Goal: Task Accomplishment & Management: Use online tool/utility

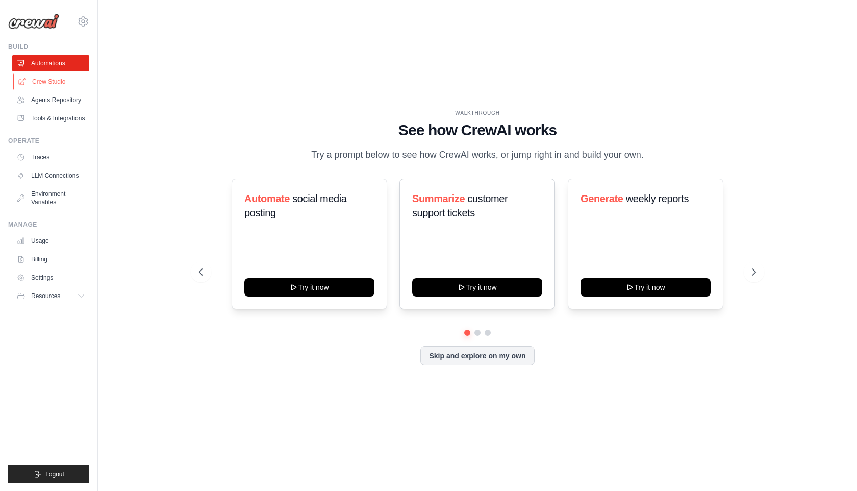
click at [57, 85] on link "Crew Studio" at bounding box center [51, 81] width 77 height 16
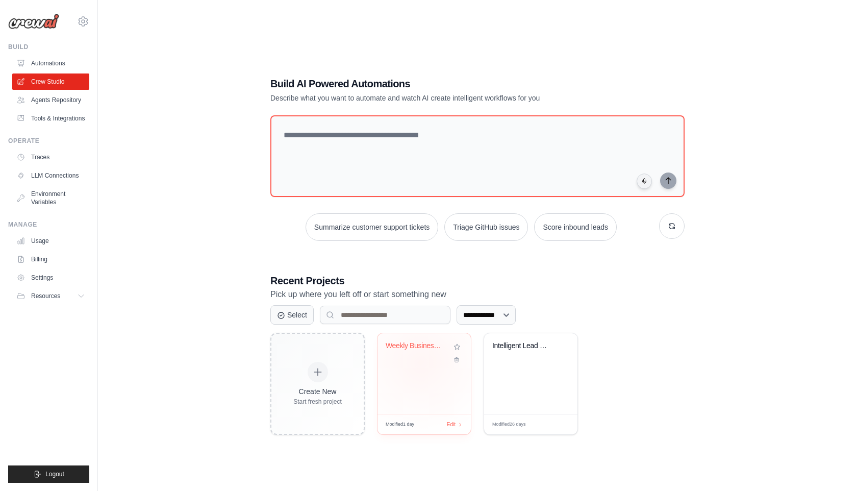
click at [421, 362] on div "Weekly Business Intelligence Automa..." at bounding box center [424, 352] width 77 height 23
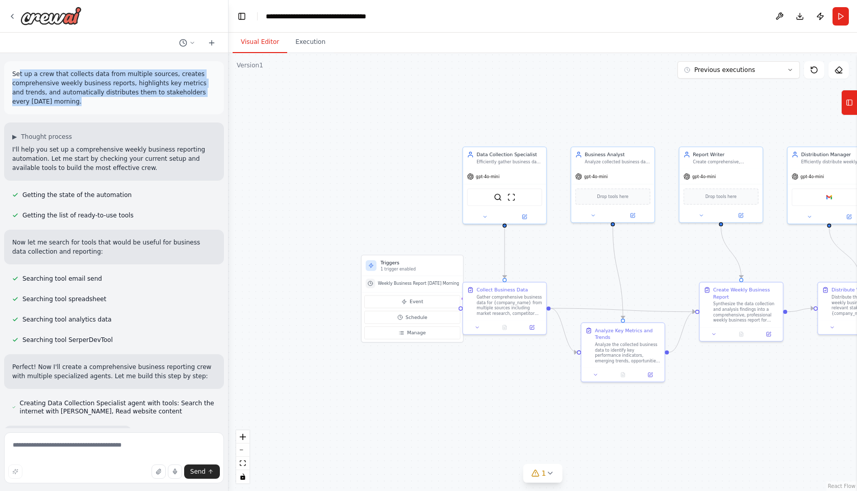
drag, startPoint x: 20, startPoint y: 75, endPoint x: 88, endPoint y: 102, distance: 73.5
click at [88, 102] on p "Set up a crew that collects data from multiple sources, creates comprehensive w…" at bounding box center [113, 87] width 203 height 37
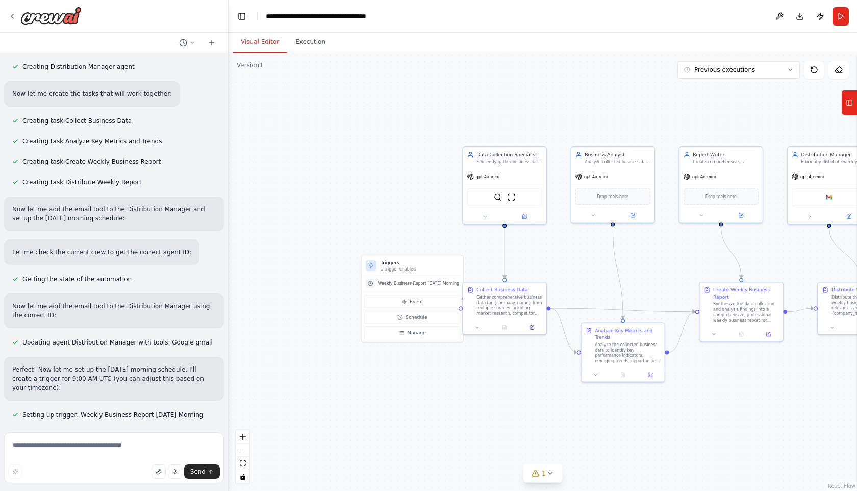
scroll to position [493, 0]
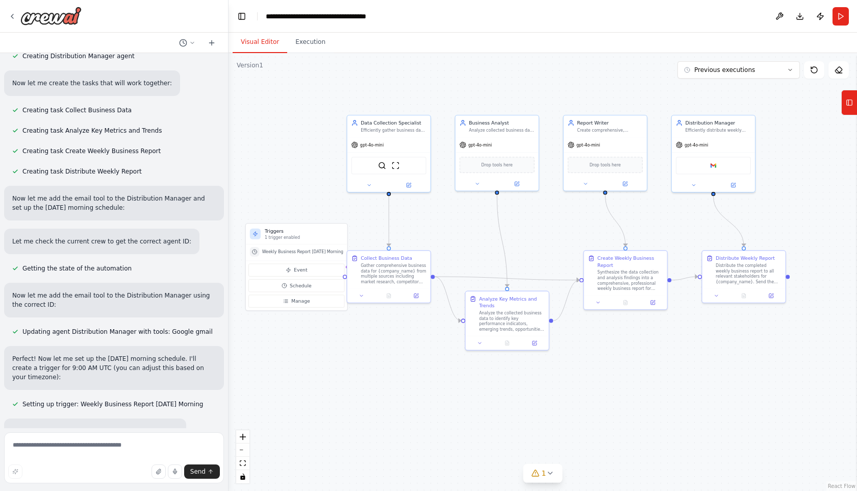
drag, startPoint x: 646, startPoint y: 260, endPoint x: 528, endPoint y: 227, distance: 122.7
click at [528, 227] on div ".deletable-edge-delete-btn { width: 20px; height: 20px; border: 0px solid #ffff…" at bounding box center [542, 272] width 628 height 438
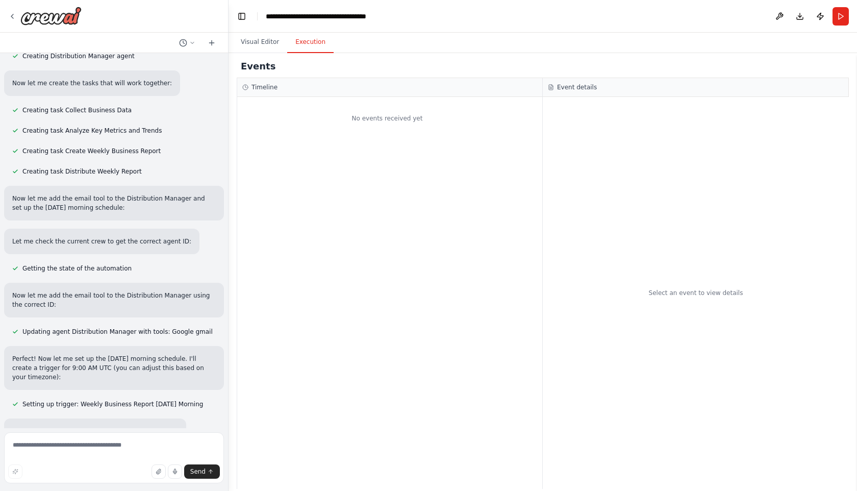
click at [320, 46] on button "Execution" at bounding box center [310, 42] width 46 height 21
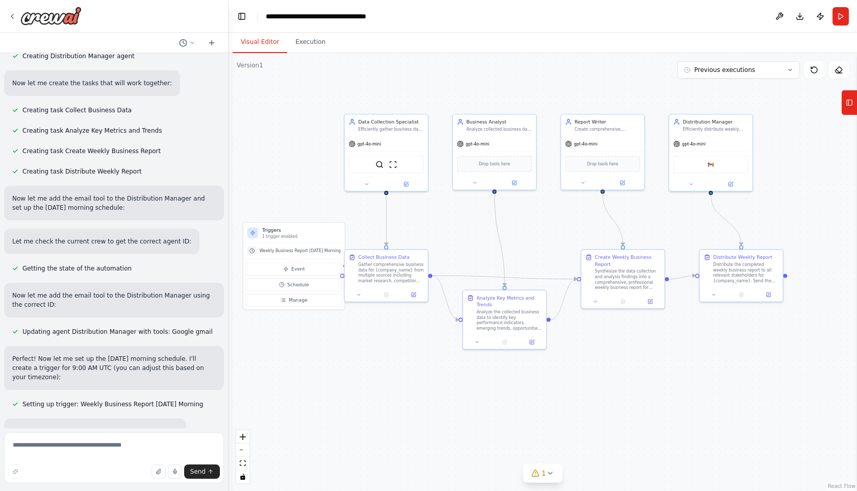
click at [247, 39] on button "Visual Editor" at bounding box center [260, 42] width 55 height 21
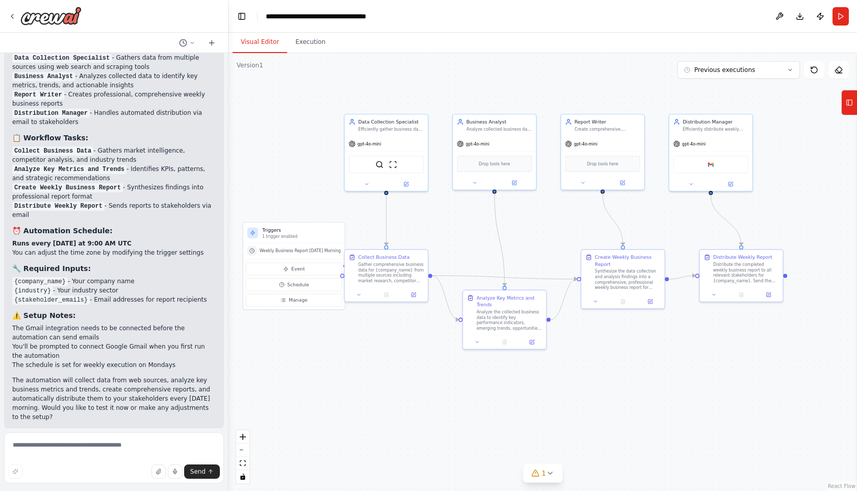
scroll to position [981, 0]
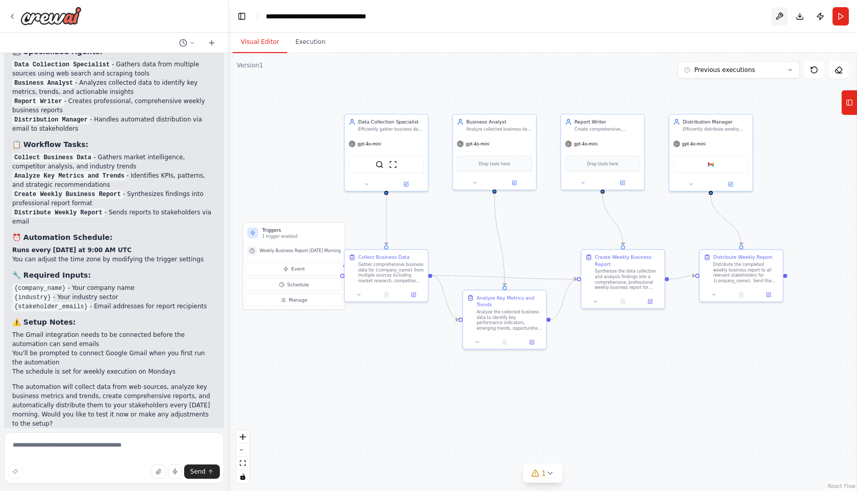
click at [779, 17] on button at bounding box center [779, 16] width 16 height 18
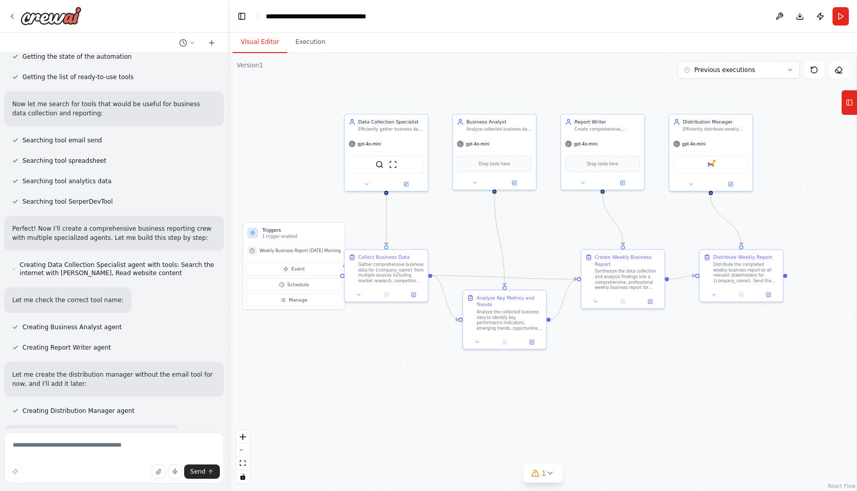
scroll to position [0, 0]
